Goal: Check status: Check status

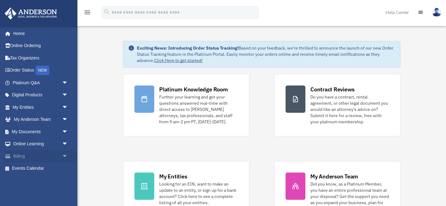
click at [55, 155] on link "Billing arrow_drop_down" at bounding box center [40, 156] width 73 height 12
click at [67, 158] on span "arrow_drop_down" at bounding box center [68, 156] width 12 height 13
click at [44, 168] on link "$ Open Invoices" at bounding box center [43, 168] width 69 height 13
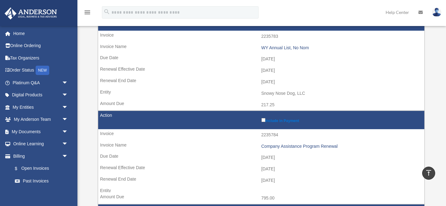
scroll to position [93, 0]
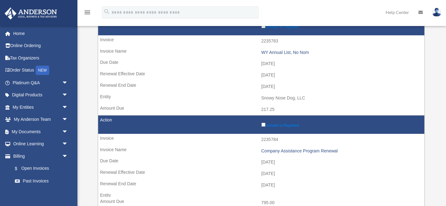
click at [280, 63] on td "[DATE]" at bounding box center [261, 64] width 326 height 12
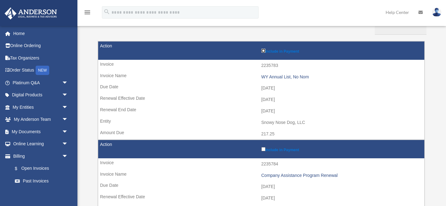
scroll to position [69, 0]
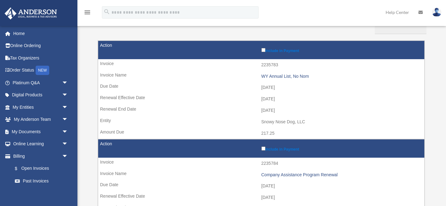
click at [279, 30] on div "Show ** ** ** *** entries Search: Pay Invoice # Invoice Name Due Date Renewal E…" at bounding box center [261, 182] width 327 height 341
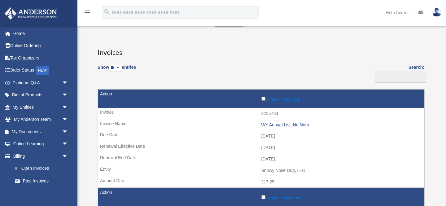
scroll to position [22, 0]
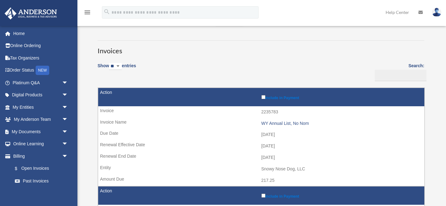
click at [275, 50] on h3 "Invoices" at bounding box center [261, 47] width 327 height 15
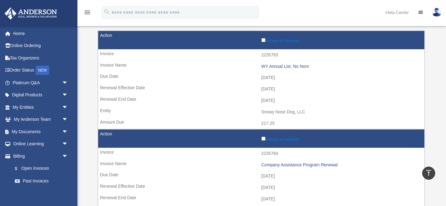
scroll to position [0, 0]
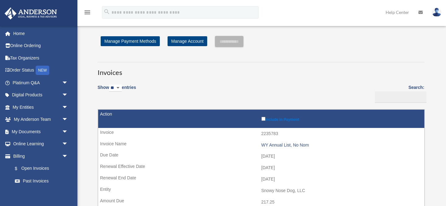
click at [436, 15] on img at bounding box center [436, 12] width 9 height 9
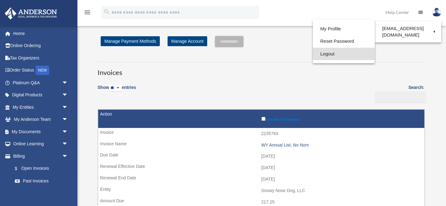
click at [323, 55] on link "Logout" at bounding box center [344, 54] width 62 height 13
